Goal: Transaction & Acquisition: Purchase product/service

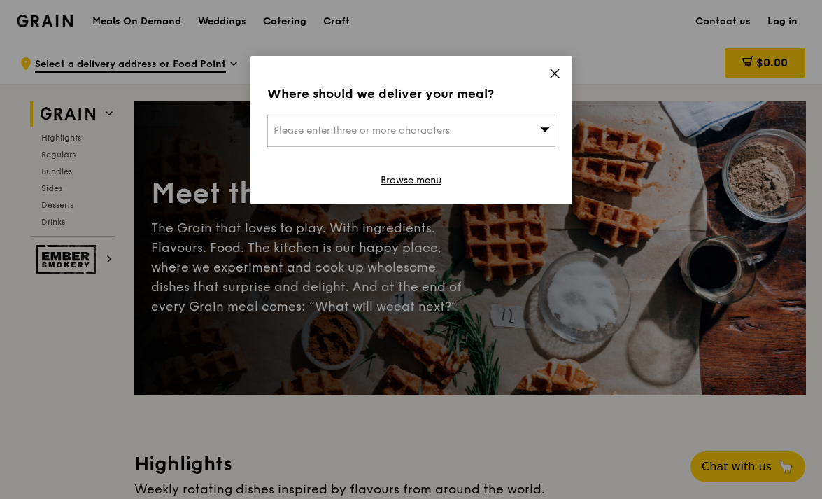
click at [347, 133] on span "Please enter three or more characters" at bounding box center [362, 131] width 176 height 12
type input "4"
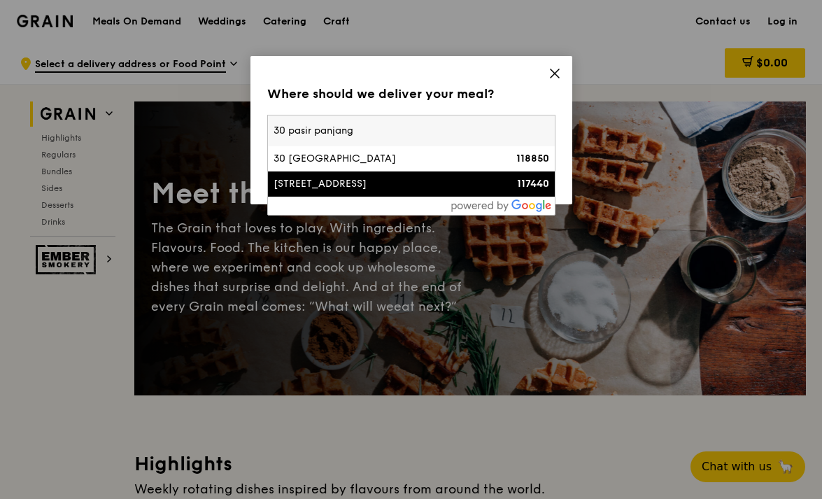
type input "30 pasir panjang"
click at [331, 193] on li "[STREET_ADDRESS] 117440" at bounding box center [411, 183] width 287 height 25
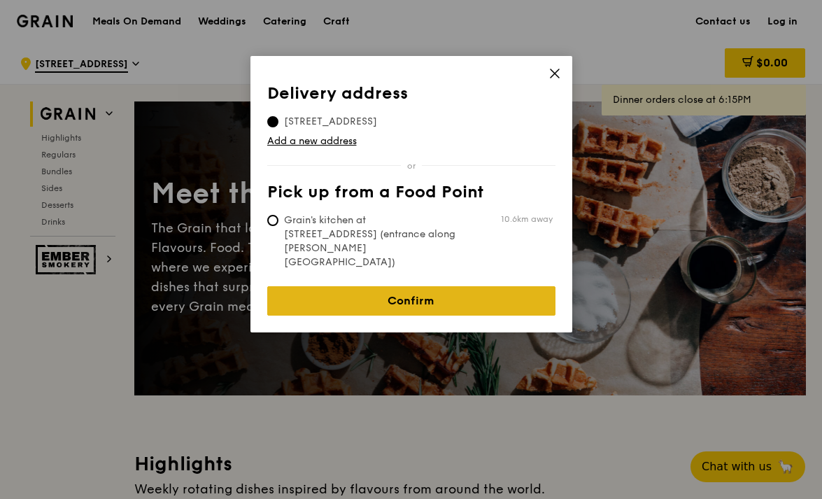
click at [390, 286] on link "Confirm" at bounding box center [411, 300] width 288 height 29
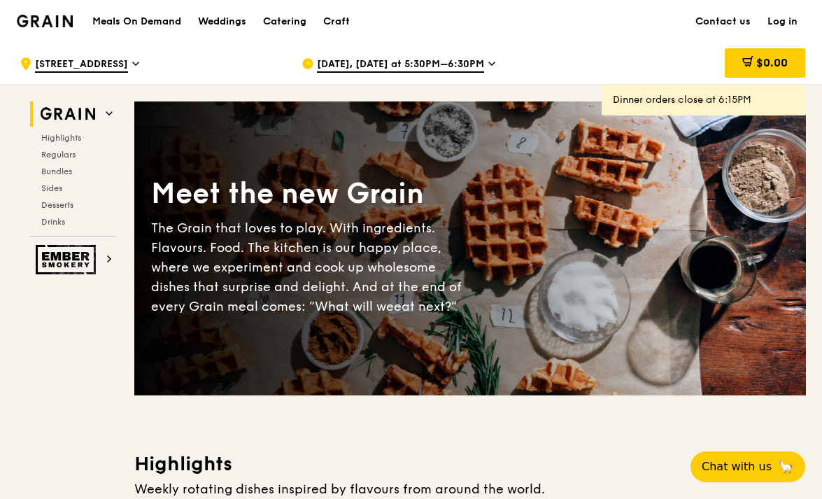
click at [437, 66] on span "[DATE], [DATE] at 5:30PM–6:30PM" at bounding box center [400, 64] width 167 height 15
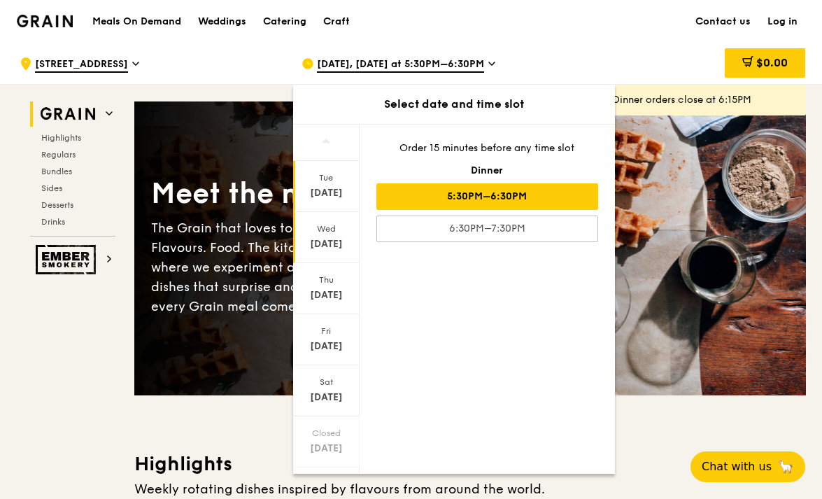
click at [321, 237] on div "[DATE]" at bounding box center [326, 244] width 62 height 14
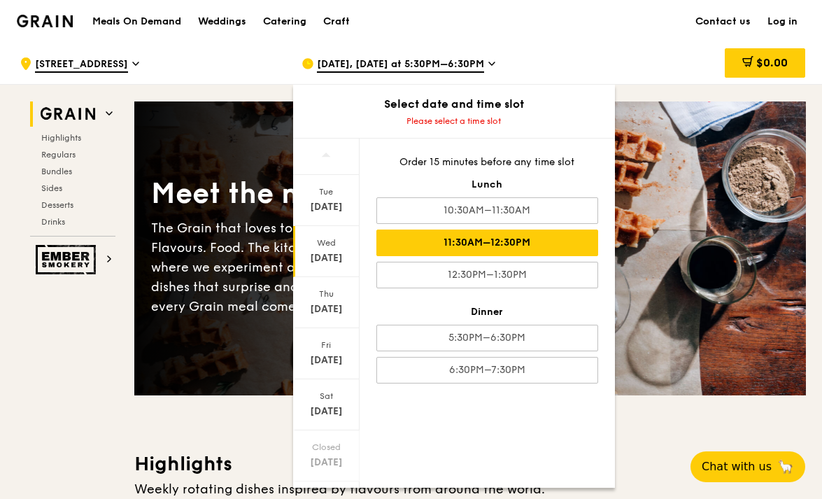
click at [421, 240] on div "11:30AM–12:30PM" at bounding box center [487, 242] width 222 height 27
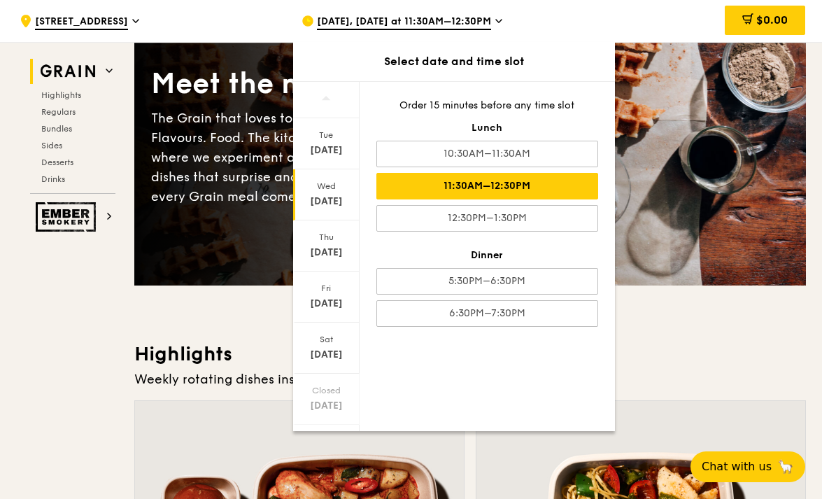
scroll to position [128, 0]
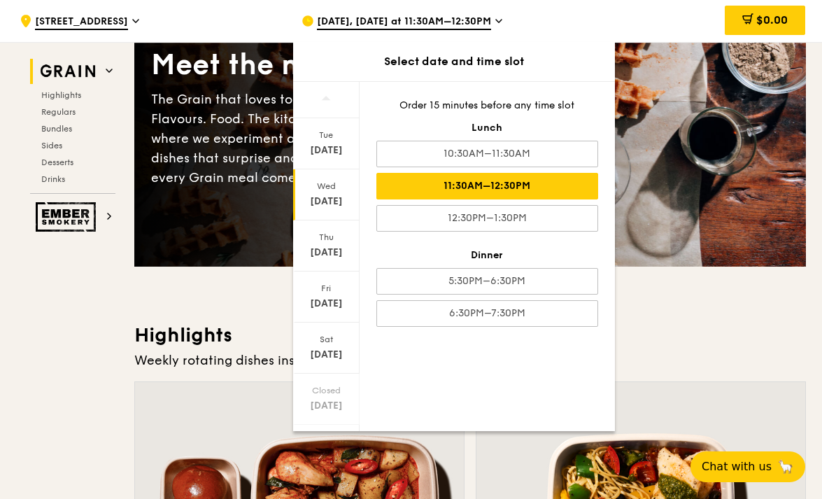
click at [679, 354] on div "Weekly rotating dishes inspired by flavours from around the world." at bounding box center [470, 360] width 672 height 20
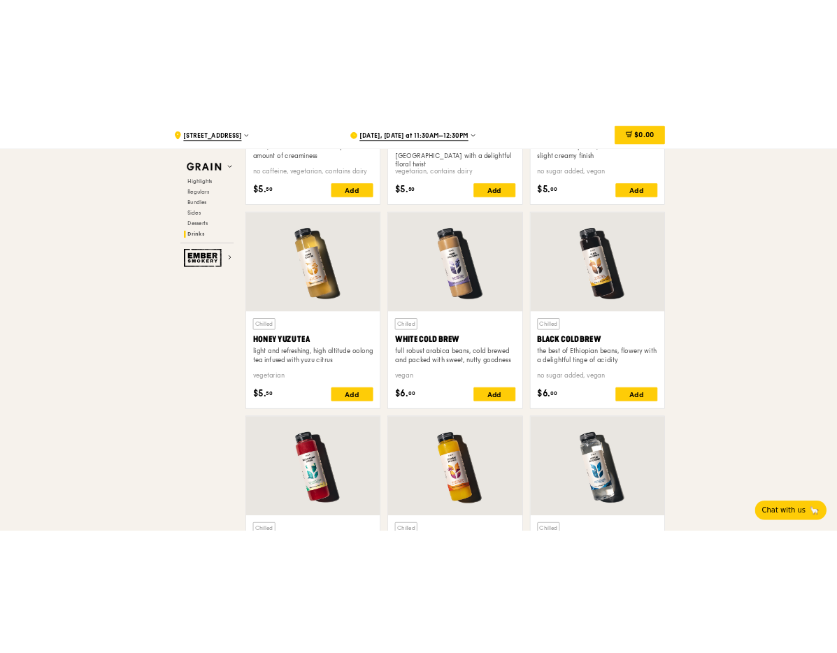
scroll to position [5118, 0]
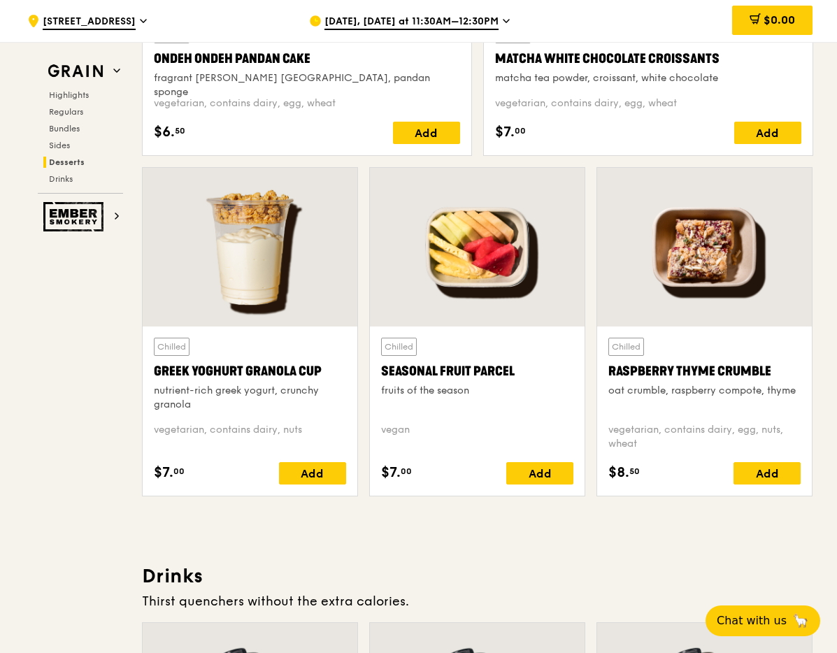
scroll to position [4327, 0]
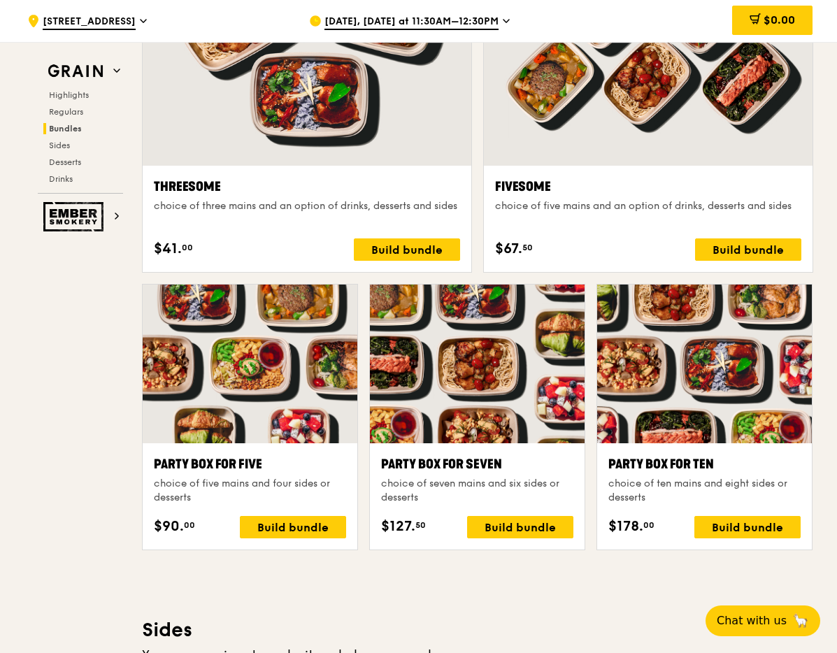
scroll to position [2553, 0]
